Goal: Download file/media

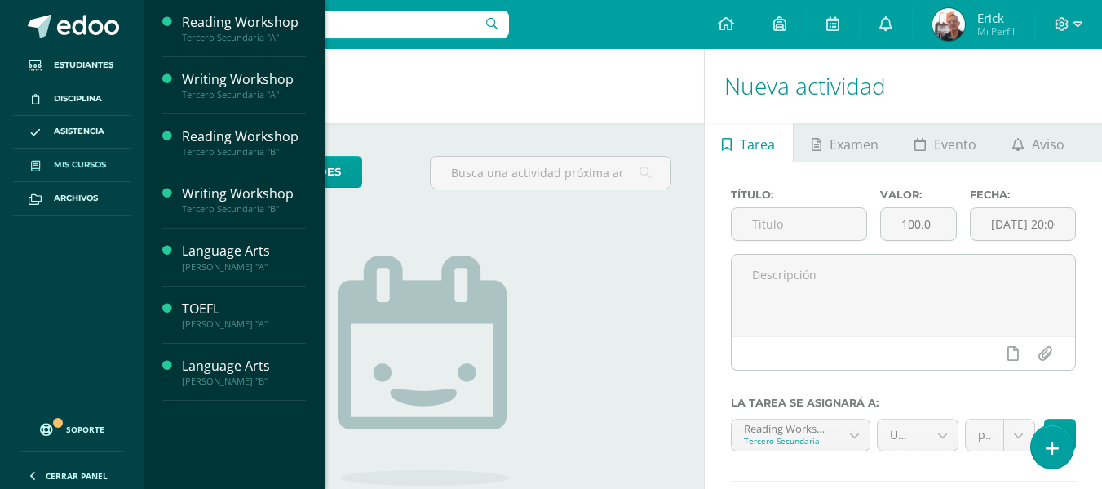
click at [73, 153] on link "Mis cursos" at bounding box center [72, 165] width 118 height 33
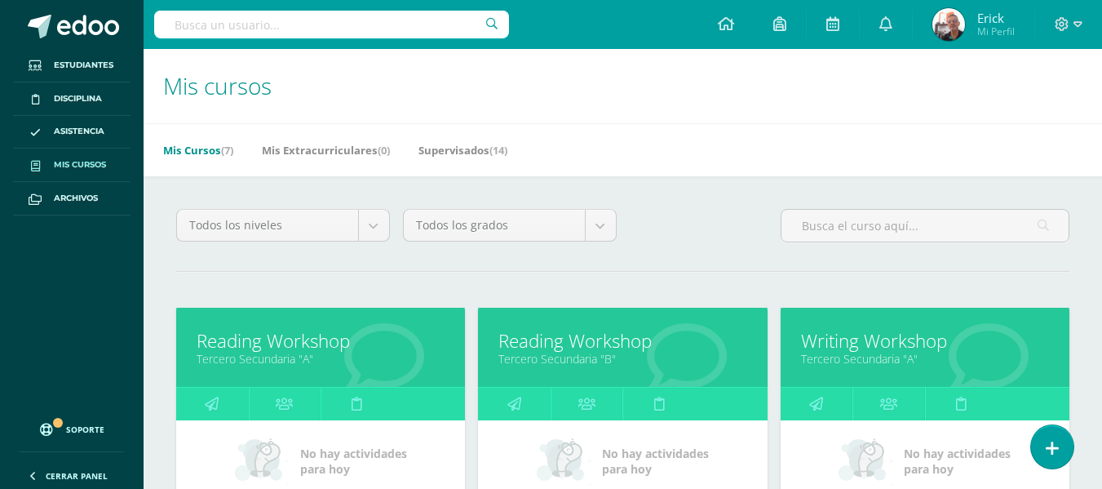
click at [279, 340] on link "Reading Workshop" at bounding box center [321, 340] width 248 height 25
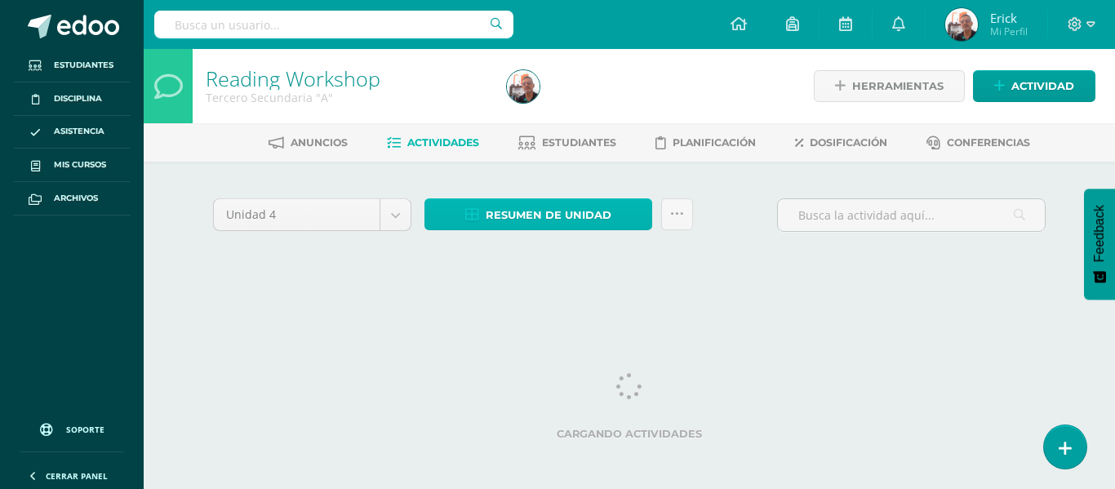
click at [501, 214] on span "Resumen de unidad" at bounding box center [549, 215] width 126 height 30
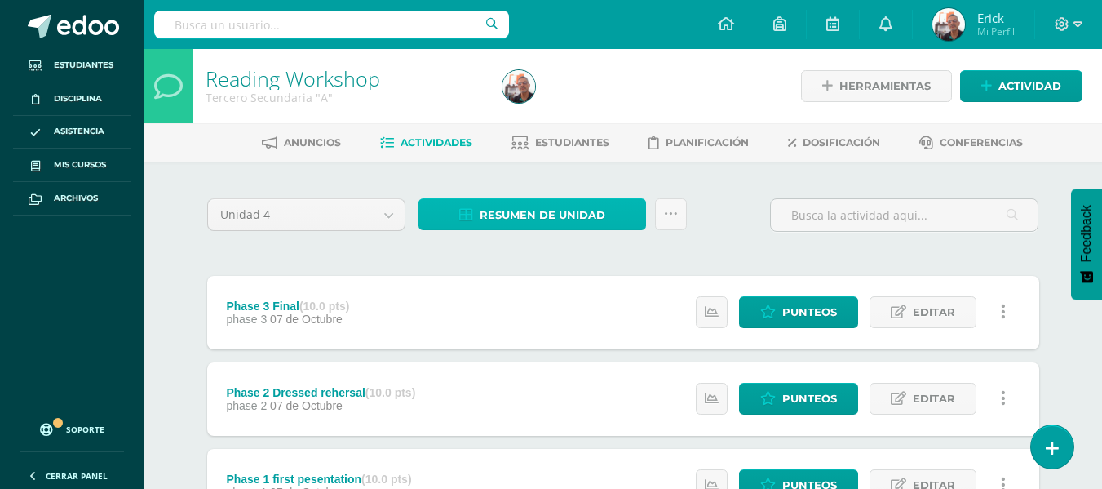
click at [518, 202] on span "Resumen de unidad" at bounding box center [543, 215] width 126 height 30
click at [530, 209] on span "Resumen de unidad" at bounding box center [543, 215] width 126 height 30
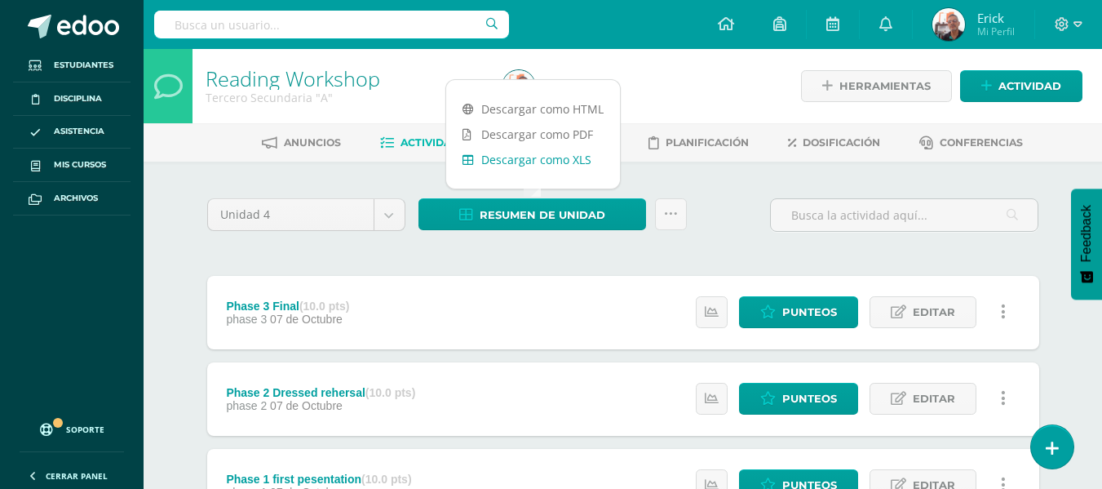
click at [517, 158] on link "Descargar como XLS" at bounding box center [533, 159] width 174 height 25
click at [508, 159] on link "Descargar como XLS" at bounding box center [533, 159] width 174 height 25
click at [529, 135] on link "Descargar como PDF" at bounding box center [533, 134] width 174 height 25
click at [549, 162] on link "Descargar como XLS" at bounding box center [533, 159] width 174 height 25
click at [517, 156] on link "Descargar como XLS" at bounding box center [533, 159] width 174 height 25
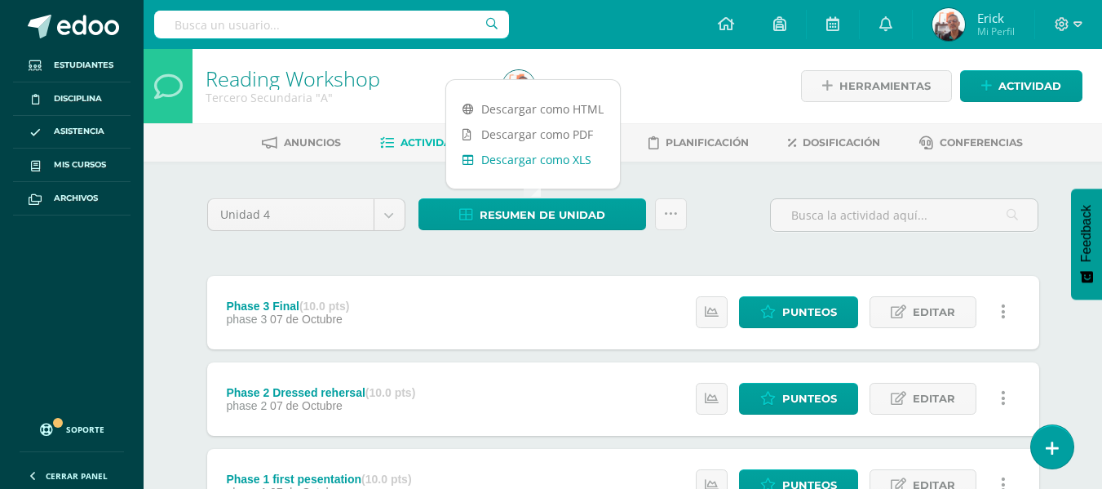
click at [537, 157] on link "Descargar como XLS" at bounding box center [533, 159] width 174 height 25
click at [521, 153] on link "Descargar como XLS" at bounding box center [533, 159] width 174 height 25
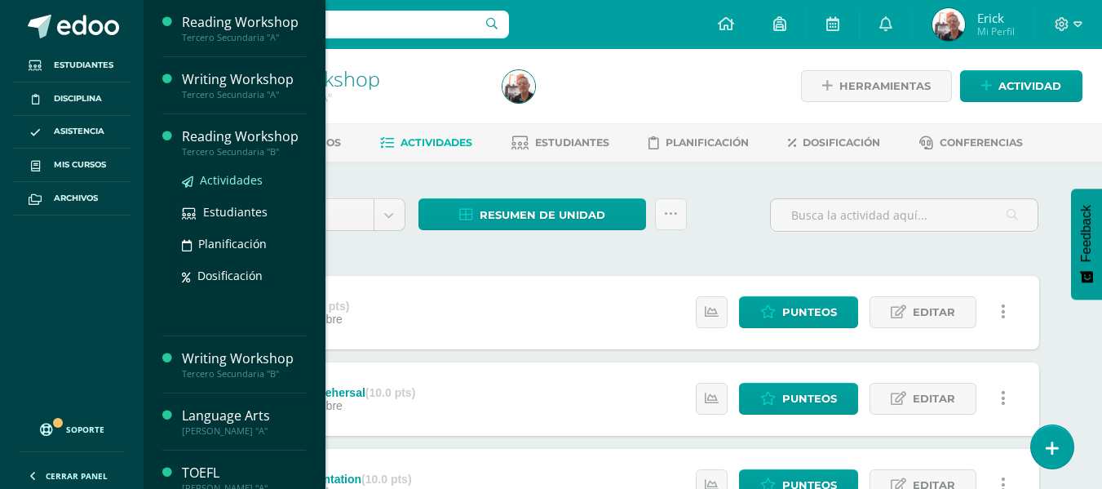
click at [234, 174] on span "Actividades" at bounding box center [231, 180] width 63 height 16
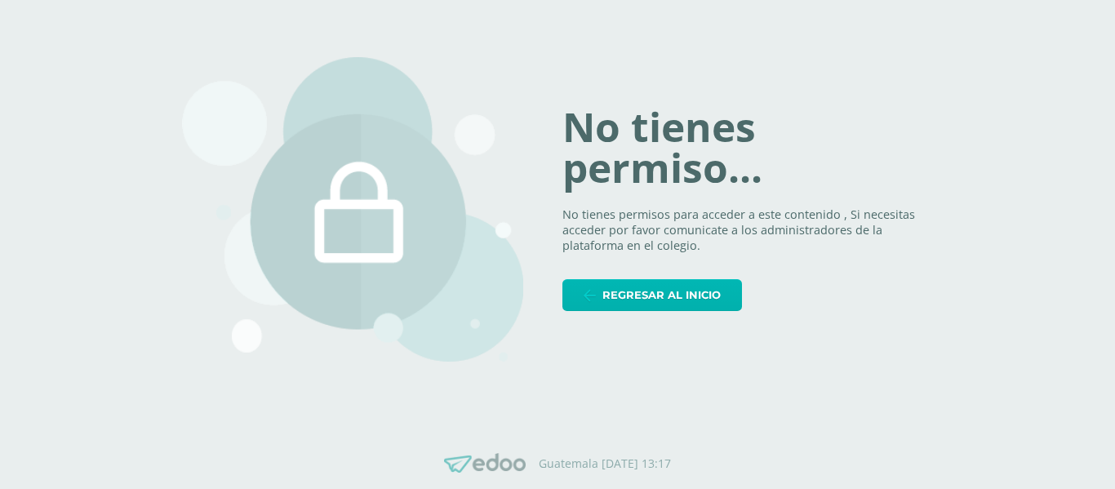
click at [684, 299] on span "Regresar al inicio" at bounding box center [661, 295] width 118 height 30
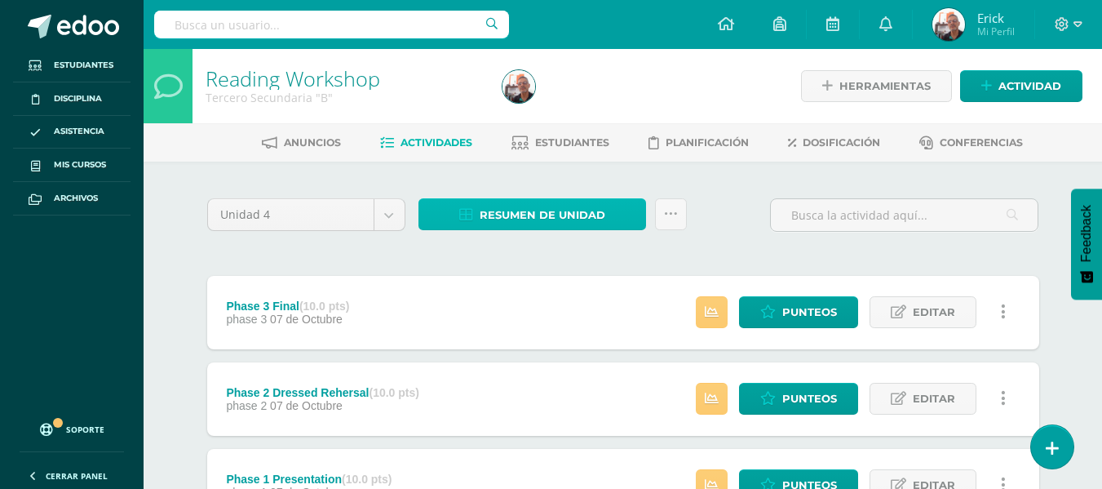
click at [558, 219] on span "Resumen de unidad" at bounding box center [543, 215] width 126 height 30
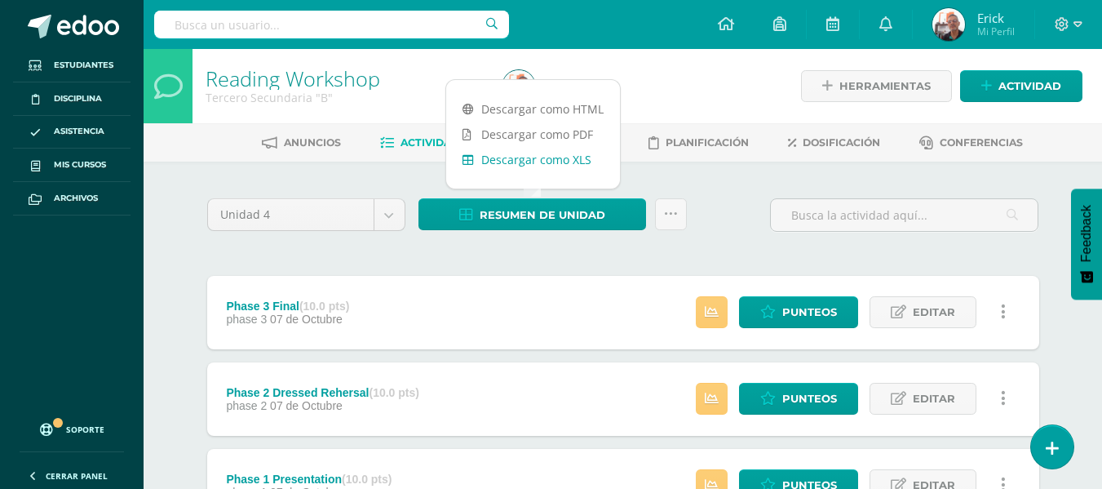
click at [561, 154] on link "Descargar como XLS" at bounding box center [533, 159] width 174 height 25
click at [501, 104] on link "Descargar como HTML" at bounding box center [533, 108] width 174 height 25
